Goal: Information Seeking & Learning: Learn about a topic

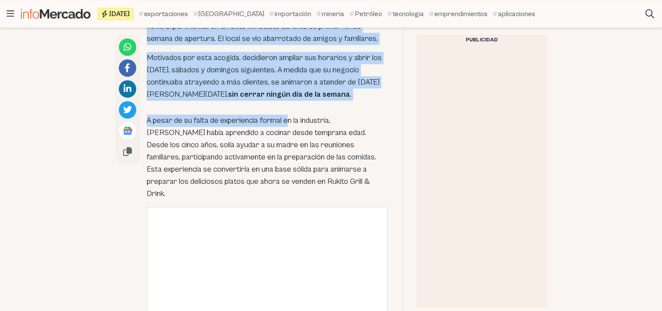
scroll to position [697, 0]
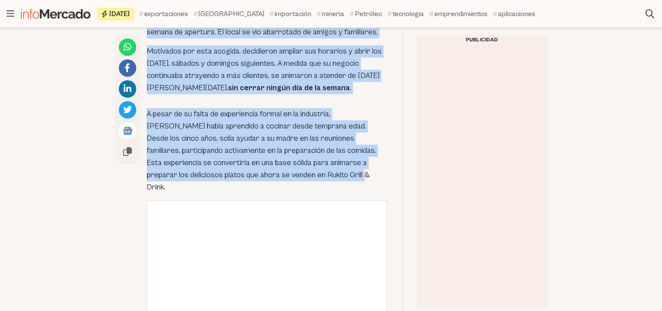
drag, startPoint x: 146, startPoint y: 57, endPoint x: 263, endPoint y: 168, distance: 160.8
copy div "Lo ipsumdol si Ametco Adipi & Elits do eiusmod te inc 5043, utlabo Etdol Magna …"
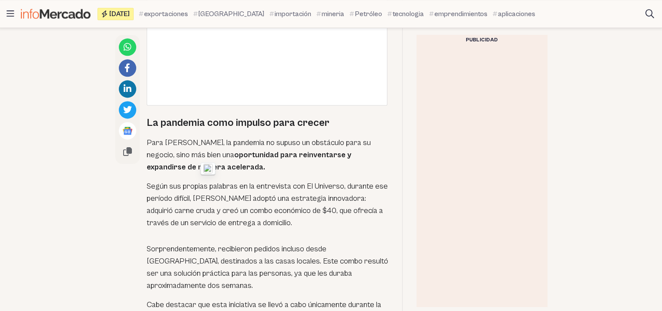
scroll to position [1161, 0]
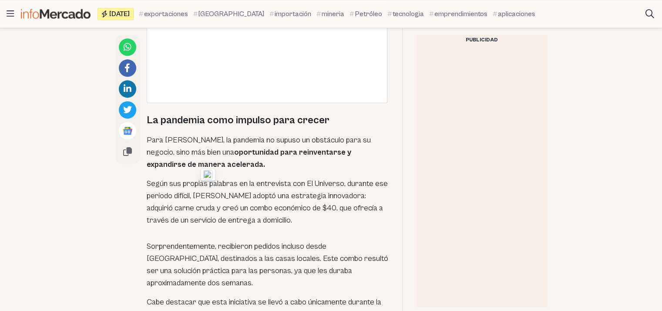
click at [161, 134] on p "Para [PERSON_NAME], la pandemia no supuso un obstáculo para su negocio, sino má…" at bounding box center [268, 152] width 242 height 37
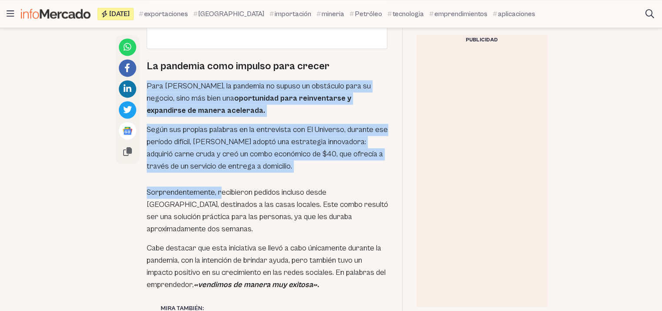
scroll to position [1277, 0]
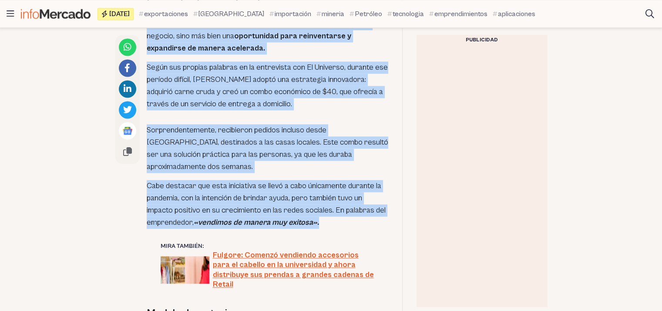
drag, startPoint x: 146, startPoint y: 117, endPoint x: 332, endPoint y: 202, distance: 204.6
click at [332, 202] on div "[PERSON_NAME] es fundador de Rukito Grill & Drink, un emprendimiento que nació …" at bounding box center [268, 142] width 242 height 1815
copy div "Para [PERSON_NAME], la pandemia no supuso un obstáculo para su negocio, sino má…"
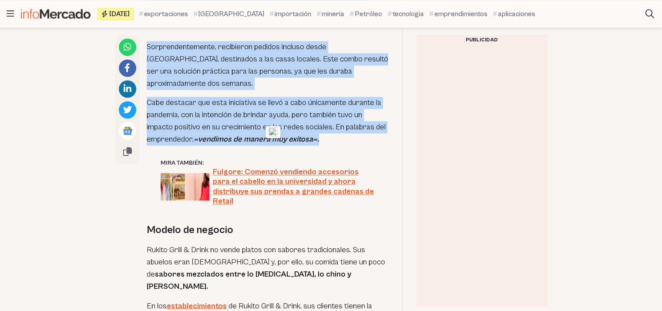
scroll to position [1509, 0]
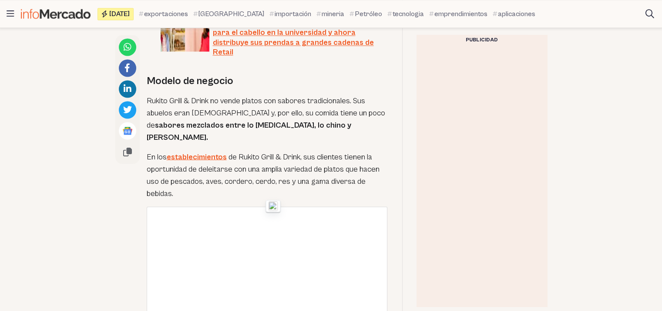
click at [159, 95] on p "Rukito Grill & Drink no vende platos con sabores tradicionales. Sus abuelos era…" at bounding box center [268, 119] width 242 height 49
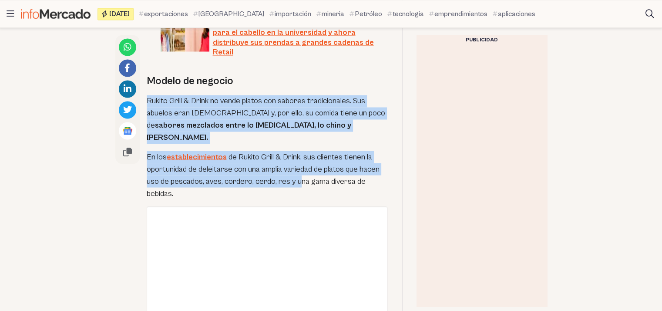
drag, startPoint x: 145, startPoint y: 67, endPoint x: 298, endPoint y: 135, distance: 167.7
click at [212, 151] on p "En los establecimientos de Rukito Grill & Drink, sus clientes tienen la oportun…" at bounding box center [268, 175] width 242 height 49
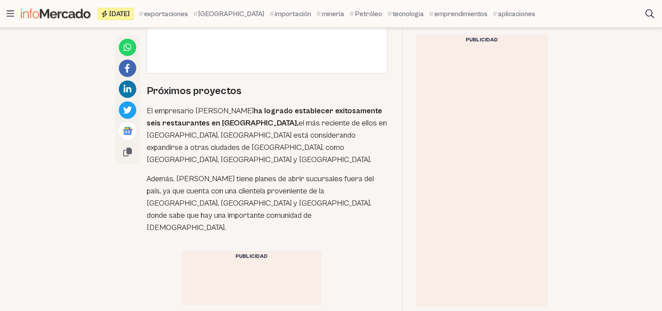
scroll to position [2090, 0]
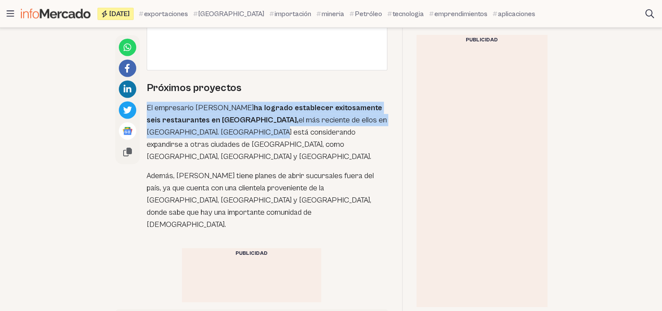
drag, startPoint x: 145, startPoint y: 64, endPoint x: 209, endPoint y: 91, distance: 70.1
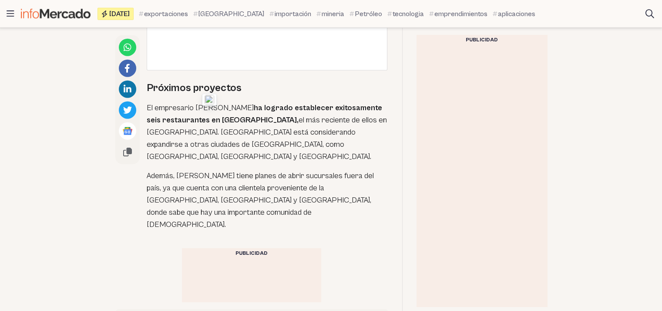
click at [179, 170] on p "Además, [PERSON_NAME] tiene planes de abrir sucursales fuera del país, ya que c…" at bounding box center [268, 200] width 242 height 61
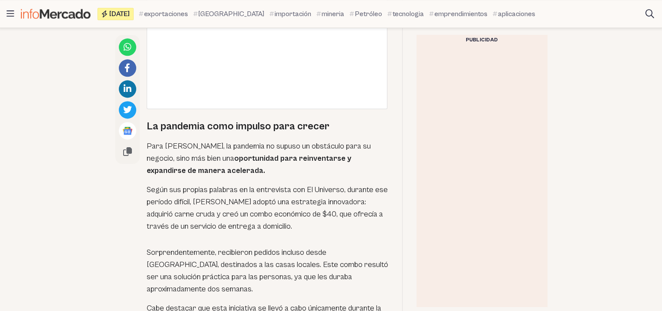
scroll to position [1161, 0]
